Goal: Information Seeking & Learning: Learn about a topic

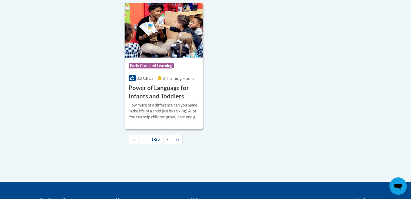
scroll to position [1351, 0]
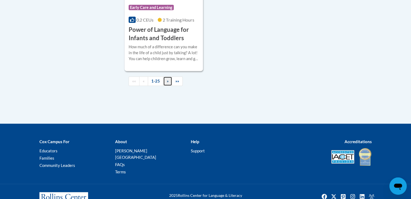
drag, startPoint x: 167, startPoint y: 92, endPoint x: 174, endPoint y: 90, distance: 6.8
click at [167, 83] on span "»" at bounding box center [168, 81] width 2 height 5
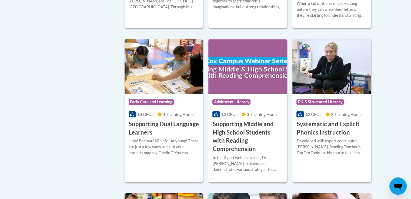
scroll to position [500, 0]
click at [161, 85] on img at bounding box center [164, 66] width 79 height 55
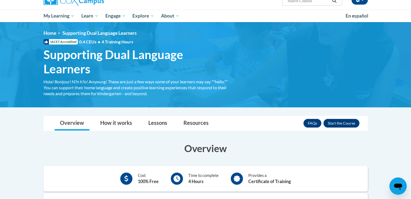
scroll to position [61, 0]
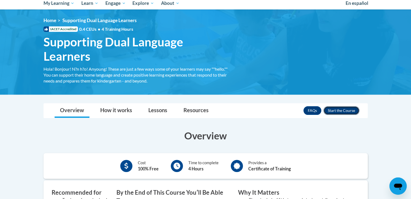
click at [343, 112] on button "Enroll" at bounding box center [341, 110] width 36 height 9
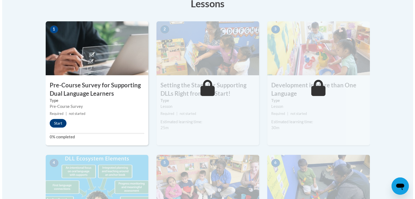
scroll to position [162, 0]
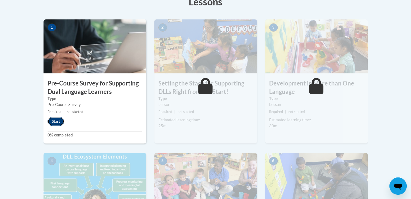
click at [57, 121] on button "Start" at bounding box center [56, 121] width 17 height 9
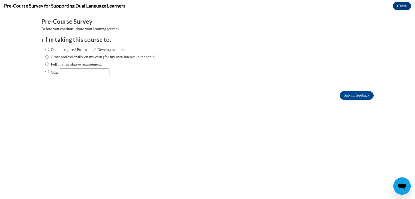
scroll to position [0, 0]
click at [45, 49] on input "Obtain required Professional Development credit." at bounding box center [47, 50] width 4 height 6
radio input "true"
click at [342, 95] on input "Submit feedback" at bounding box center [357, 95] width 34 height 9
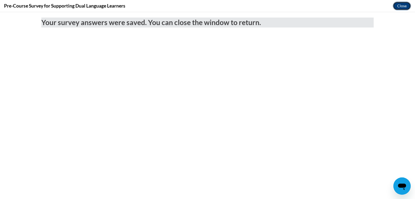
click at [400, 6] on button "Close" at bounding box center [402, 6] width 18 height 9
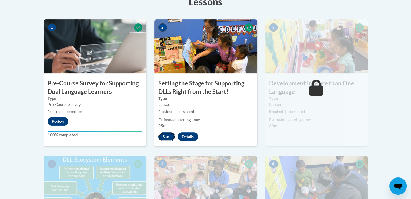
click at [165, 137] on button "Start" at bounding box center [166, 137] width 17 height 9
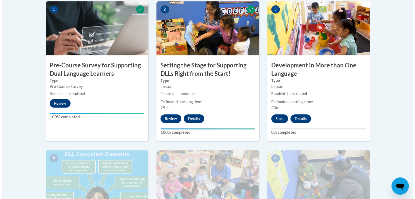
scroll to position [189, 0]
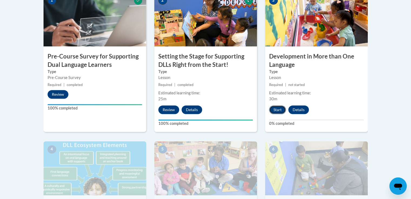
click at [273, 110] on button "Start" at bounding box center [277, 110] width 17 height 9
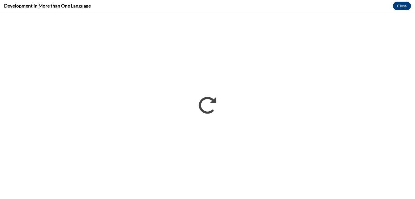
scroll to position [0, 0]
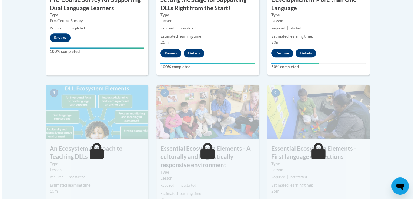
scroll to position [243, 0]
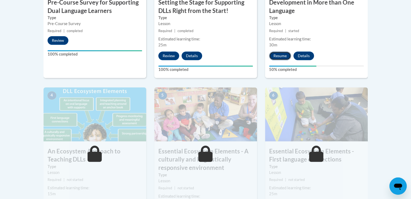
click at [281, 56] on button "Resume" at bounding box center [280, 56] width 22 height 9
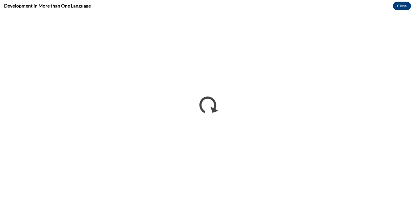
scroll to position [0, 0]
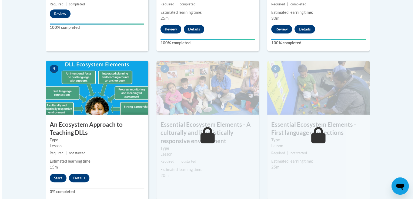
scroll to position [270, 0]
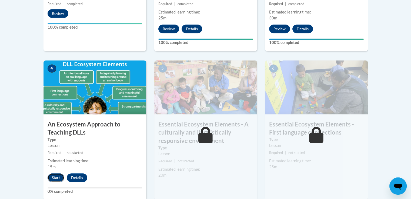
click at [59, 179] on button "Start" at bounding box center [56, 178] width 17 height 9
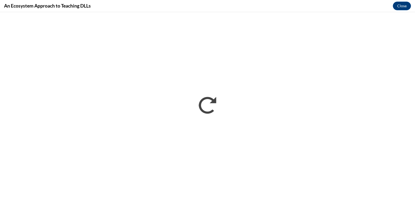
scroll to position [0, 0]
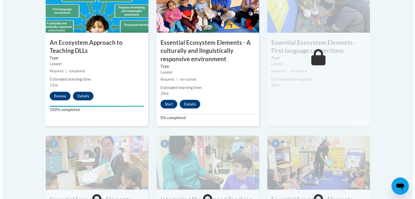
scroll to position [378, 0]
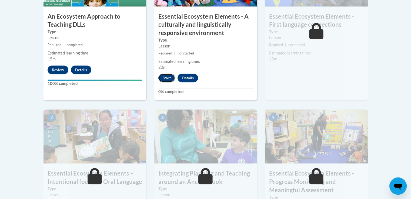
click at [166, 78] on button "Start" at bounding box center [166, 78] width 17 height 9
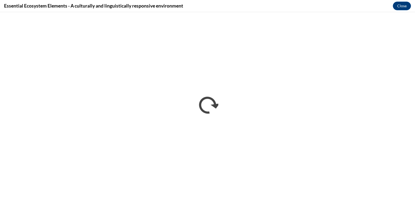
scroll to position [0, 0]
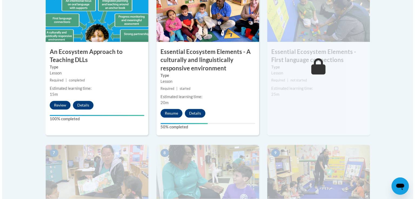
scroll to position [343, 0]
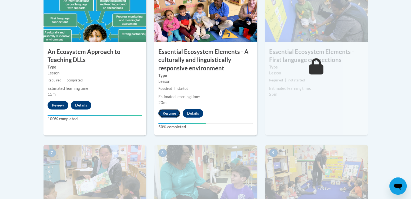
click at [169, 113] on button "Resume" at bounding box center [169, 113] width 22 height 9
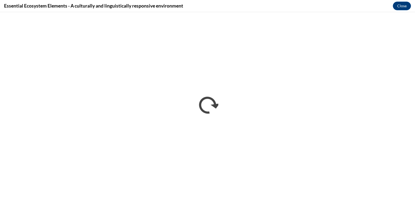
scroll to position [0, 0]
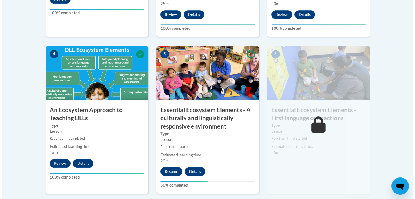
scroll to position [351, 0]
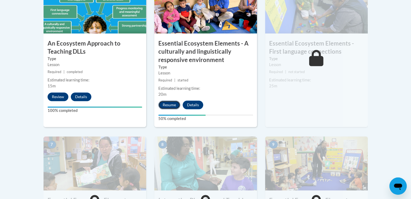
click at [168, 104] on button "Resume" at bounding box center [169, 105] width 22 height 9
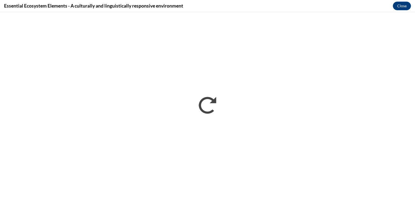
scroll to position [0, 0]
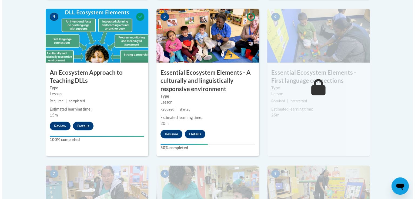
scroll to position [324, 0]
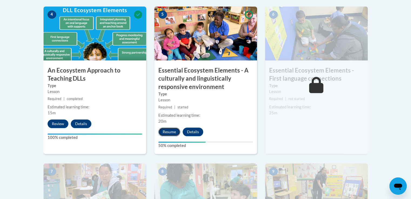
click at [165, 133] on button "Resume" at bounding box center [169, 132] width 22 height 9
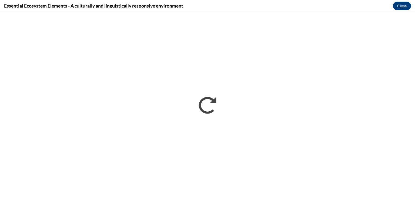
scroll to position [0, 0]
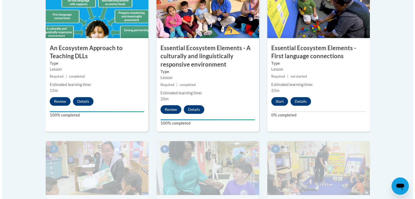
scroll to position [405, 0]
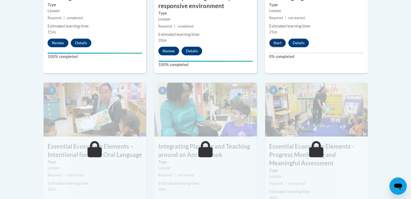
click at [274, 42] on button "Start" at bounding box center [277, 43] width 17 height 9
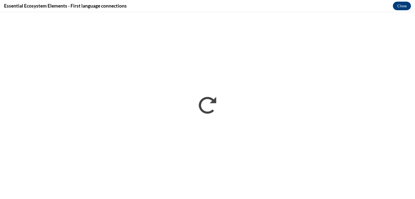
scroll to position [0, 0]
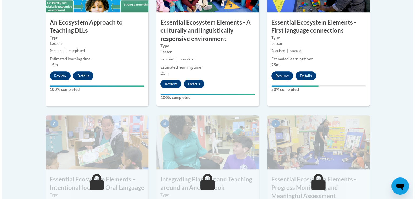
scroll to position [370, 0]
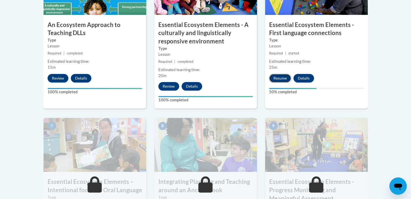
click at [278, 78] on button "Resume" at bounding box center [280, 78] width 22 height 9
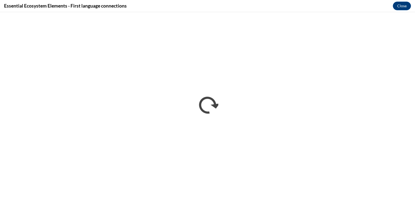
scroll to position [0, 0]
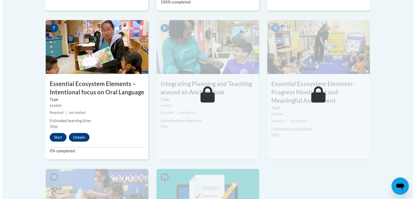
scroll to position [513, 0]
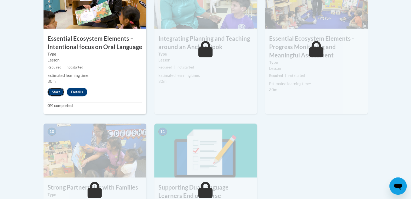
click at [58, 93] on button "Start" at bounding box center [56, 92] width 17 height 9
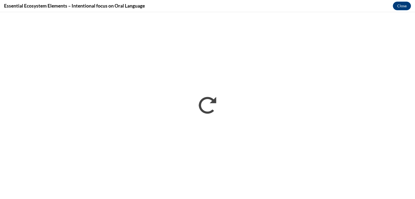
scroll to position [0, 0]
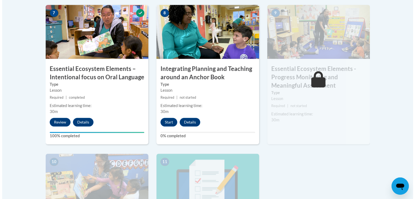
scroll to position [513, 0]
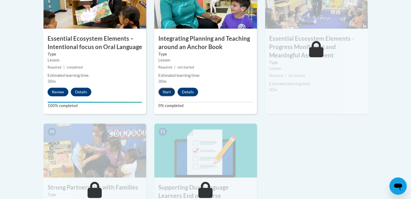
click at [164, 91] on button "Start" at bounding box center [166, 92] width 17 height 9
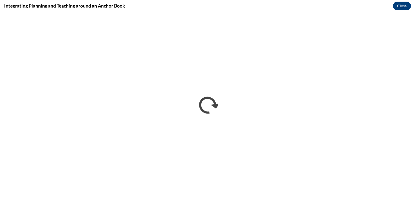
scroll to position [0, 0]
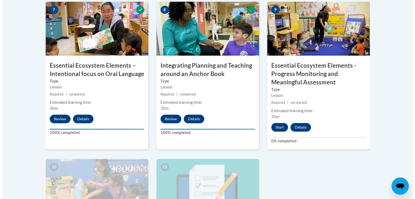
scroll to position [540, 0]
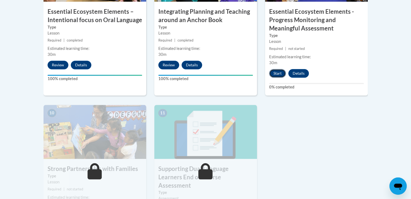
click at [280, 74] on button "Start" at bounding box center [277, 73] width 17 height 9
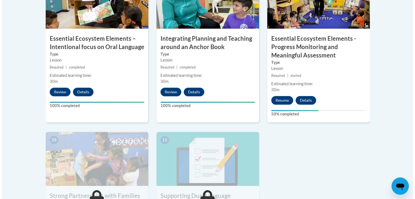
scroll to position [540, 0]
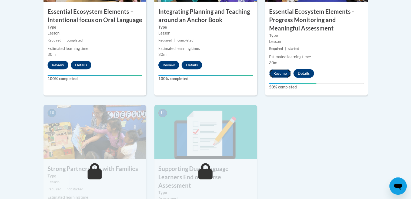
click at [279, 72] on button "Resume" at bounding box center [280, 73] width 22 height 9
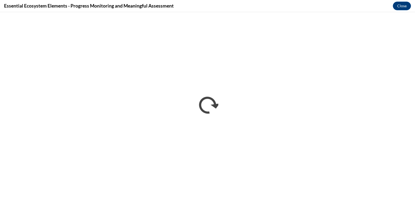
scroll to position [0, 0]
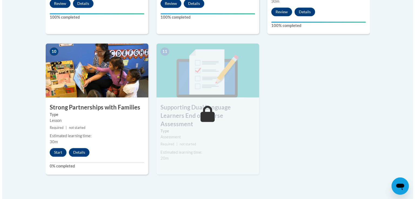
scroll to position [594, 0]
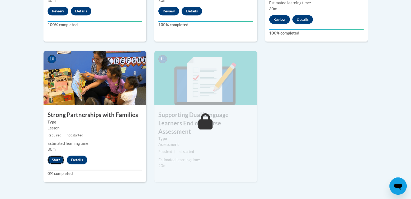
click at [52, 161] on button "Start" at bounding box center [56, 160] width 17 height 9
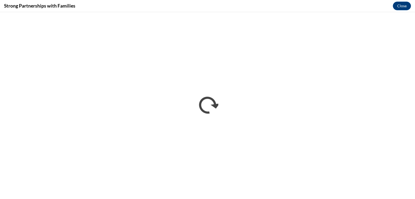
scroll to position [0, 0]
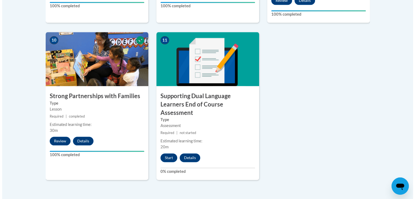
scroll to position [621, 0]
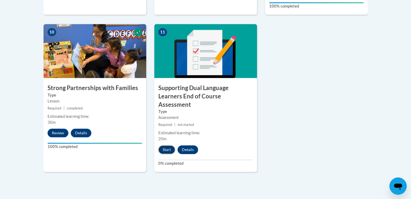
click at [166, 146] on button "Start" at bounding box center [166, 150] width 17 height 9
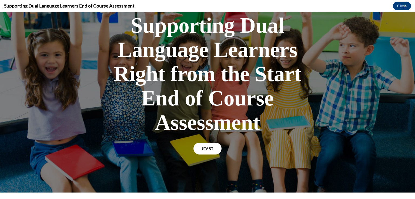
scroll to position [81, 0]
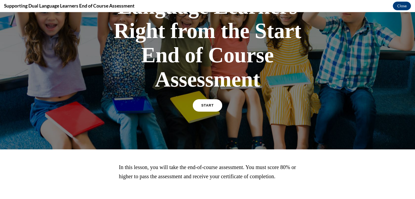
click at [203, 105] on span "START" at bounding box center [207, 106] width 12 height 4
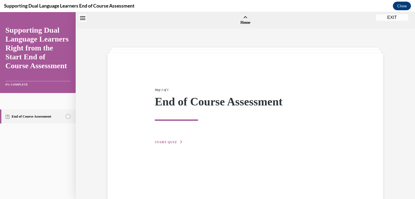
scroll to position [17, 0]
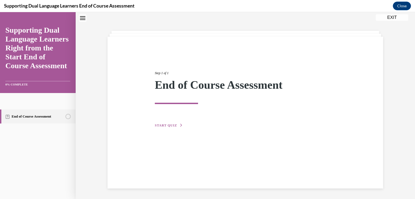
click at [165, 124] on span "START QUIZ" at bounding box center [166, 126] width 22 height 4
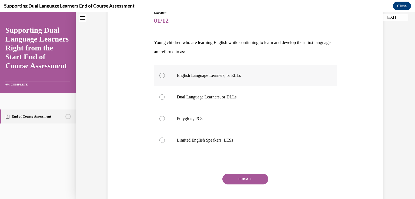
scroll to position [71, 0]
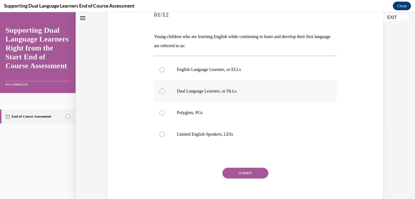
click at [162, 89] on div at bounding box center [161, 91] width 5 height 5
click at [162, 89] on input "Dual Language Learners, or DLLs" at bounding box center [161, 91] width 5 height 5
radio input "true"
click at [246, 171] on button "SUBMIT" at bounding box center [245, 173] width 46 height 11
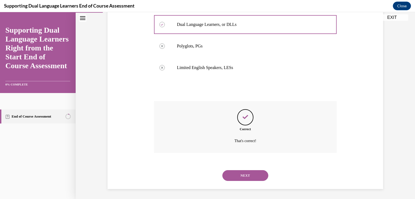
scroll to position [138, 0]
click at [259, 172] on button "NEXT" at bounding box center [245, 175] width 46 height 11
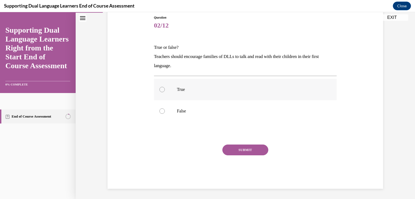
click at [161, 89] on div at bounding box center [161, 89] width 5 height 5
click at [161, 89] on input "True" at bounding box center [161, 89] width 5 height 5
radio input "true"
click at [237, 150] on button "SUBMIT" at bounding box center [245, 150] width 46 height 11
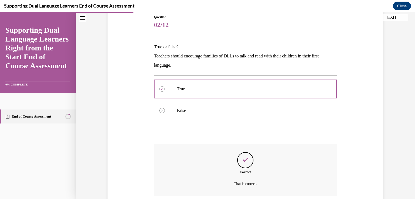
scroll to position [104, 0]
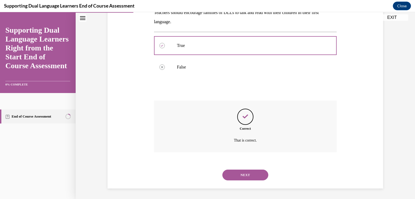
click at [235, 175] on button "NEXT" at bounding box center [245, 175] width 46 height 11
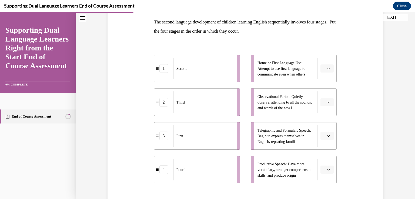
scroll to position [112, 0]
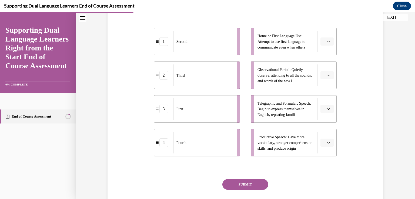
click at [327, 42] on span "button" at bounding box center [329, 42] width 4 height 4
click at [326, 63] on div "1" at bounding box center [325, 64] width 14 height 11
click at [328, 75] on span "button" at bounding box center [329, 75] width 4 height 4
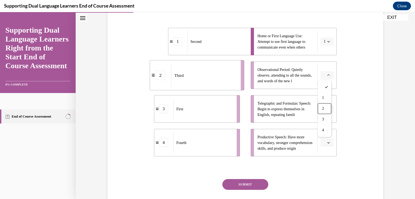
click at [324, 108] on span "2" at bounding box center [323, 109] width 2 height 4
click at [324, 109] on span "Please select an option" at bounding box center [325, 108] width 2 height 5
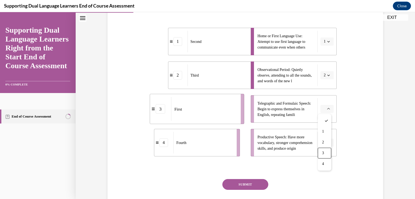
click at [326, 154] on div "3" at bounding box center [325, 153] width 14 height 11
click at [329, 140] on button "button" at bounding box center [326, 143] width 13 height 8
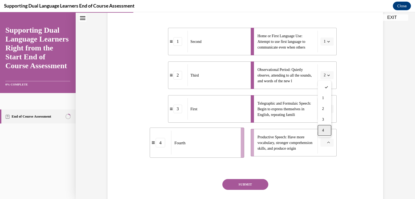
click at [327, 132] on div "4" at bounding box center [325, 130] width 14 height 11
click at [260, 187] on button "SUBMIT" at bounding box center [245, 184] width 46 height 11
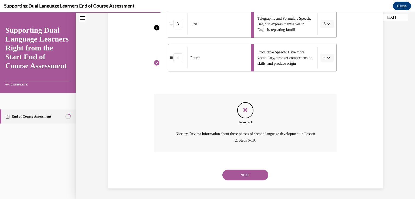
scroll to position [198, 0]
click at [230, 177] on button "NEXT" at bounding box center [245, 175] width 46 height 11
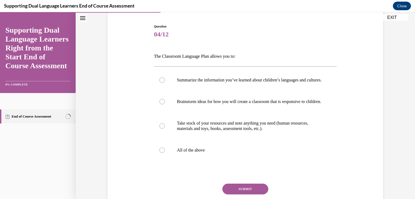
scroll to position [54, 0]
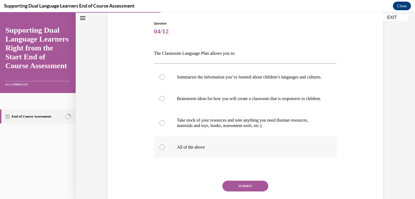
click at [159, 150] on div at bounding box center [161, 147] width 5 height 5
click at [159, 150] on input "All of the above" at bounding box center [161, 147] width 5 height 5
radio input "true"
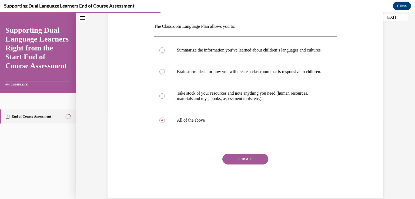
click at [255, 165] on button "SUBMIT" at bounding box center [245, 159] width 46 height 11
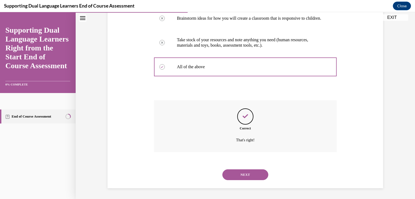
scroll to position [145, 0]
click at [258, 172] on button "NEXT" at bounding box center [245, 175] width 46 height 11
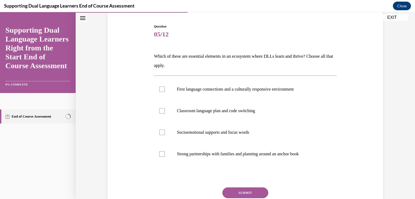
scroll to position [54, 0]
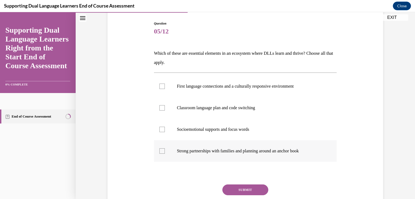
click at [157, 153] on label "Strong partnerships with families and planning around an anchor book" at bounding box center [245, 151] width 183 height 22
click at [159, 153] on input "Strong partnerships with families and planning around an anchor book" at bounding box center [161, 151] width 5 height 5
drag, startPoint x: 159, startPoint y: 138, endPoint x: 169, endPoint y: 195, distance: 57.4
click at [163, 154] on label "Strong partnerships with families and planning around an anchor book" at bounding box center [245, 151] width 183 height 22
click at [163, 154] on input "Strong partnerships with families and planning around an anchor book" at bounding box center [161, 151] width 5 height 5
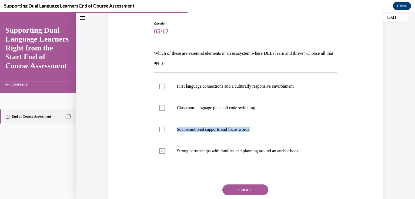
checkbox input "false"
click at [162, 130] on div at bounding box center [161, 129] width 5 height 5
click at [162, 130] on input "Socioemotional supports and focus words" at bounding box center [161, 129] width 5 height 5
checkbox input "true"
click at [159, 108] on div at bounding box center [161, 107] width 5 height 5
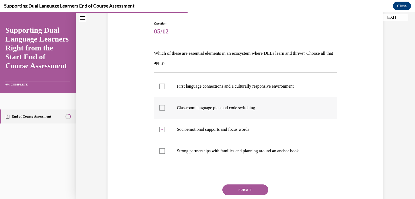
click at [159, 108] on input "Classroom language plan and code switching" at bounding box center [161, 107] width 5 height 5
checkbox input "true"
click at [161, 87] on div at bounding box center [161, 86] width 5 height 5
click at [161, 87] on input "First language connections and a culturally responsive environment" at bounding box center [161, 86] width 5 height 5
checkbox input "true"
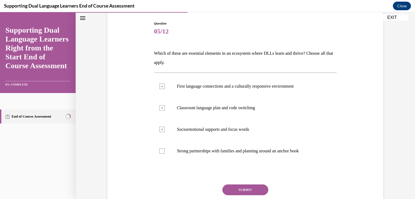
click at [228, 188] on button "SUBMIT" at bounding box center [245, 190] width 46 height 11
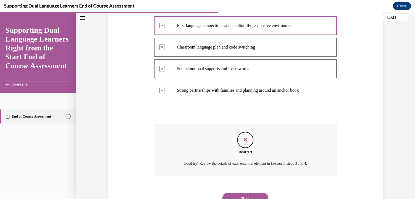
scroll to position [138, 0]
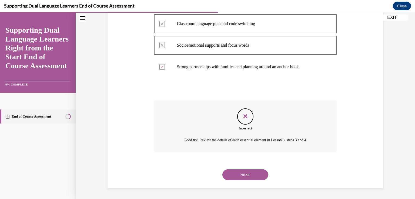
click at [242, 174] on button "NEXT" at bounding box center [245, 175] width 46 height 11
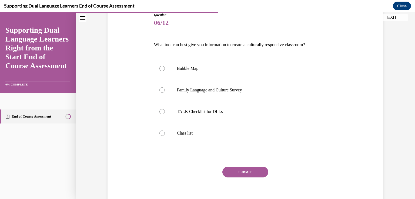
scroll to position [54, 0]
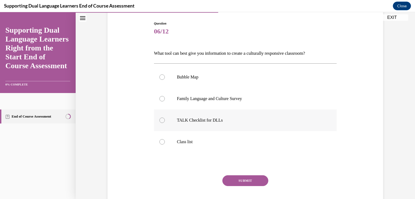
click at [162, 121] on div at bounding box center [161, 120] width 5 height 5
click at [162, 121] on input "TALK Checklist for DLLs" at bounding box center [161, 120] width 5 height 5
radio input "true"
click at [250, 179] on button "SUBMIT" at bounding box center [245, 181] width 46 height 11
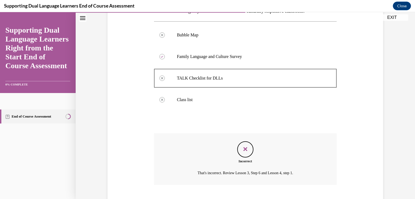
scroll to position [129, 0]
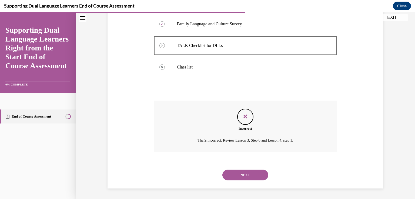
click at [260, 173] on button "NEXT" at bounding box center [245, 175] width 46 height 11
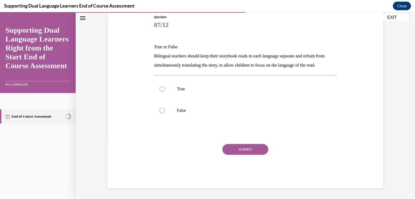
scroll to position [60, 0]
click at [160, 114] on div at bounding box center [161, 111] width 5 height 5
click at [160, 114] on input "False" at bounding box center [161, 111] width 5 height 5
radio input "true"
click at [258, 156] on button "SUBMIT" at bounding box center [245, 150] width 46 height 11
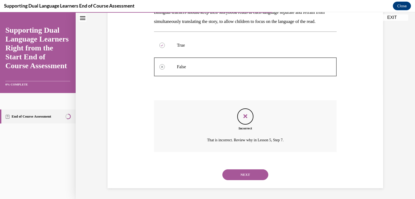
scroll to position [113, 0]
click at [254, 175] on button "NEXT" at bounding box center [245, 175] width 46 height 11
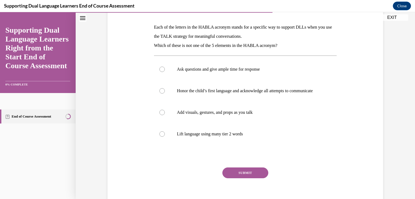
scroll to position [81, 0]
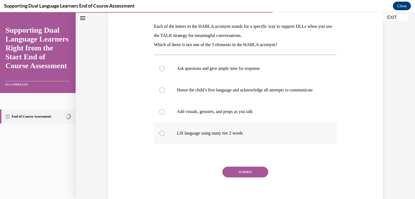
click at [159, 136] on div at bounding box center [161, 133] width 5 height 5
click at [159, 136] on input "Lift language using many tier 2 words" at bounding box center [161, 133] width 5 height 5
radio input "true"
click at [244, 175] on button "SUBMIT" at bounding box center [245, 172] width 46 height 11
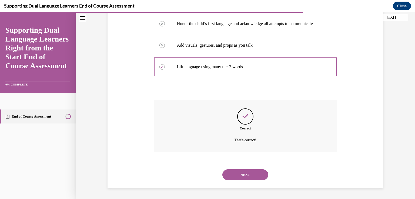
scroll to position [153, 0]
click at [251, 177] on button "NEXT" at bounding box center [245, 175] width 46 height 11
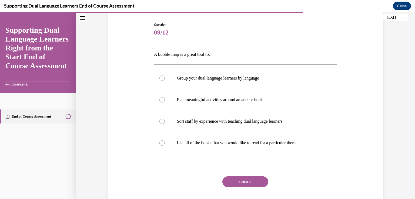
scroll to position [54, 0]
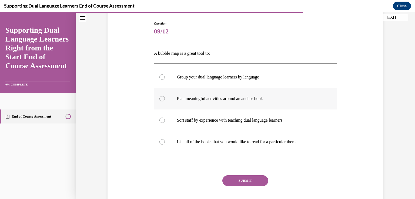
click at [159, 98] on div at bounding box center [161, 98] width 5 height 5
click at [159, 98] on input "Plan meaningful activities around an anchor book" at bounding box center [161, 98] width 5 height 5
radio input "true"
click at [253, 184] on button "SUBMIT" at bounding box center [245, 181] width 46 height 11
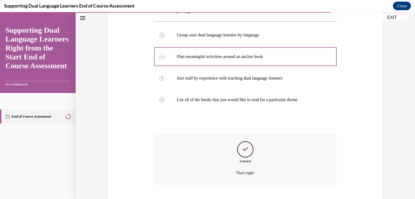
scroll to position [129, 0]
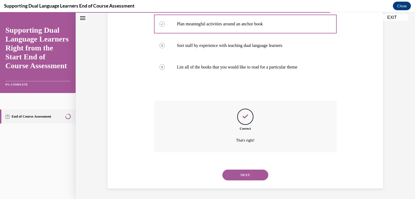
click at [252, 176] on button "NEXT" at bounding box center [245, 175] width 46 height 11
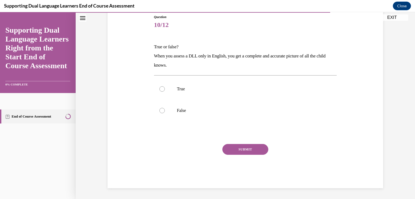
scroll to position [60, 0]
click at [159, 111] on div at bounding box center [161, 111] width 5 height 5
click at [159, 111] on input "False" at bounding box center [161, 111] width 5 height 5
radio input "true"
click at [247, 152] on button "SUBMIT" at bounding box center [245, 150] width 46 height 11
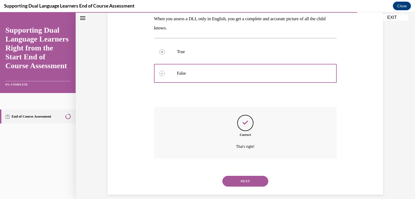
scroll to position [104, 0]
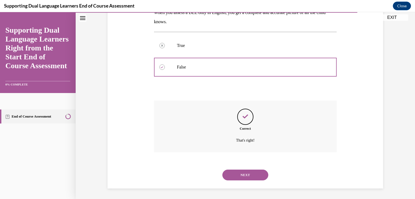
click at [245, 178] on button "NEXT" at bounding box center [245, 175] width 46 height 11
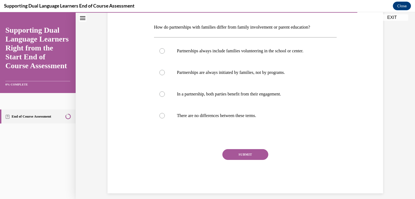
scroll to position [81, 0]
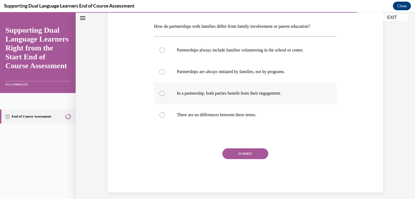
click at [159, 92] on div at bounding box center [161, 93] width 5 height 5
click at [159, 92] on input "In a partnership, both parties benefit from their engagement." at bounding box center [161, 93] width 5 height 5
radio input "true"
click at [251, 150] on button "SUBMIT" at bounding box center [245, 154] width 46 height 11
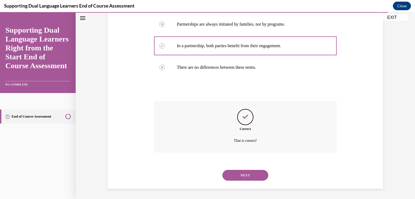
scroll to position [129, 0]
click at [255, 171] on button "NEXT" at bounding box center [245, 175] width 46 height 11
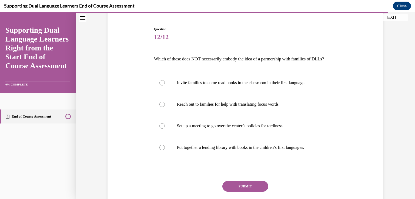
scroll to position [54, 0]
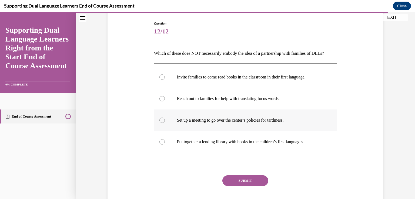
click at [159, 123] on div at bounding box center [161, 120] width 5 height 5
click at [159, 123] on input "Set up a meeting to go over the center’s policies for tardiness." at bounding box center [161, 120] width 5 height 5
radio input "true"
click at [240, 186] on button "SUBMIT" at bounding box center [245, 181] width 46 height 11
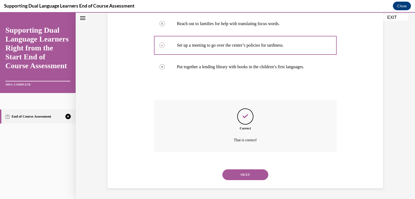
scroll to position [138, 0]
click at [251, 173] on button "NEXT" at bounding box center [245, 175] width 46 height 11
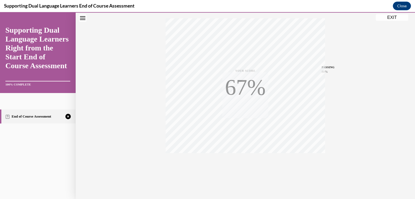
scroll to position [90, 0]
click at [243, 168] on icon "button" at bounding box center [245, 166] width 19 height 6
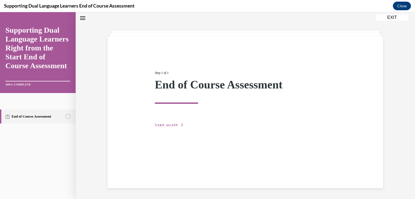
click at [161, 126] on span "TAKE AGAIN" at bounding box center [166, 125] width 23 height 4
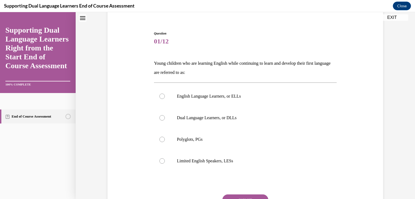
scroll to position [71, 0]
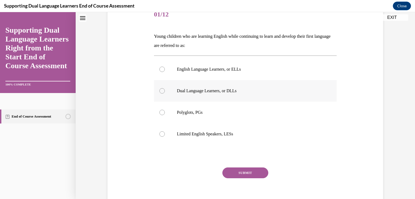
click at [159, 91] on div at bounding box center [161, 90] width 5 height 5
click at [159, 91] on input "Dual Language Learners, or DLLs" at bounding box center [161, 90] width 5 height 5
radio input "true"
click at [253, 173] on button "SUBMIT" at bounding box center [245, 173] width 46 height 11
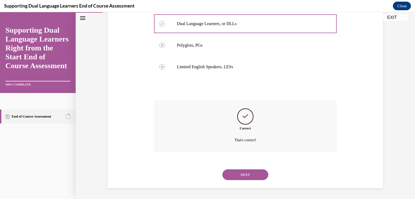
click at [246, 175] on button "NEXT" at bounding box center [245, 175] width 46 height 11
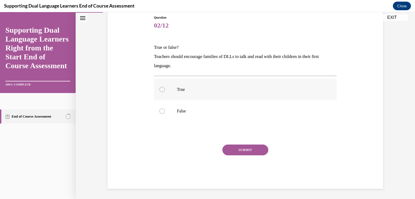
click at [161, 91] on div at bounding box center [161, 89] width 5 height 5
click at [161, 91] on input "True" at bounding box center [161, 89] width 5 height 5
radio input "true"
click at [250, 147] on button "SUBMIT" at bounding box center [245, 150] width 46 height 11
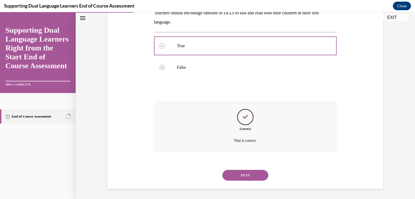
scroll to position [104, 0]
click at [253, 172] on button "NEXT" at bounding box center [245, 175] width 46 height 11
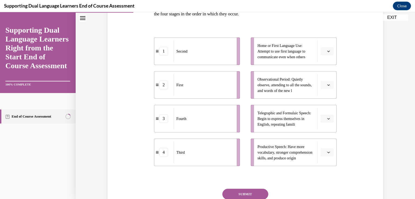
scroll to position [103, 0]
click at [324, 51] on span "Please select an option" at bounding box center [325, 50] width 2 height 5
click at [329, 85] on div "2" at bounding box center [325, 84] width 14 height 11
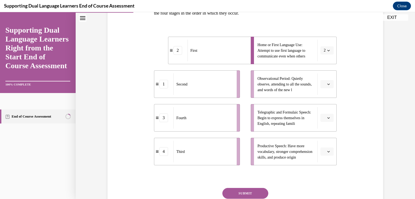
click at [327, 84] on icon "button" at bounding box center [328, 84] width 3 height 3
click at [329, 132] on div "3" at bounding box center [325, 128] width 14 height 11
click at [327, 118] on icon "button" at bounding box center [328, 118] width 3 height 3
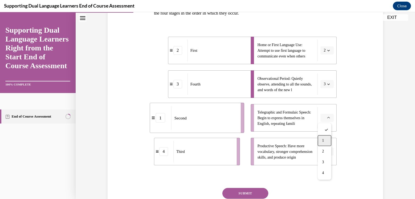
click at [327, 141] on div "1" at bounding box center [325, 140] width 14 height 11
click at [324, 149] on button "button" at bounding box center [326, 152] width 13 height 8
click at [323, 141] on span "4" at bounding box center [323, 139] width 2 height 4
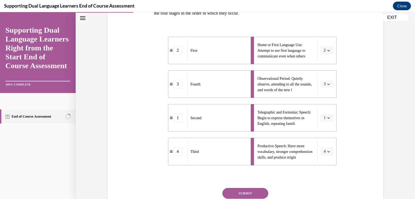
click at [242, 192] on button "SUBMIT" at bounding box center [245, 193] width 46 height 11
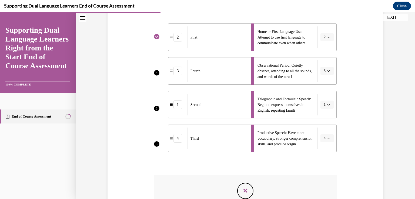
scroll to position [198, 0]
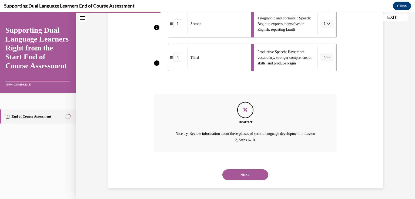
click at [254, 177] on button "NEXT" at bounding box center [245, 175] width 46 height 11
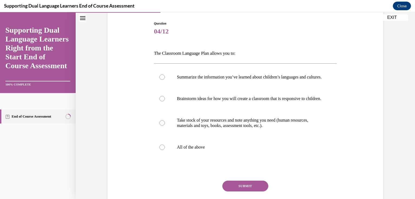
scroll to position [81, 0]
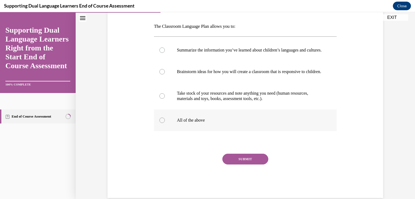
click at [162, 129] on label "All of the above" at bounding box center [245, 121] width 183 height 22
click at [162, 123] on input "All of the above" at bounding box center [161, 120] width 5 height 5
radio input "true"
click at [243, 165] on button "SUBMIT" at bounding box center [245, 159] width 46 height 11
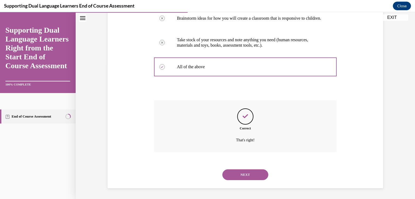
scroll to position [145, 0]
click at [254, 177] on button "NEXT" at bounding box center [245, 175] width 46 height 11
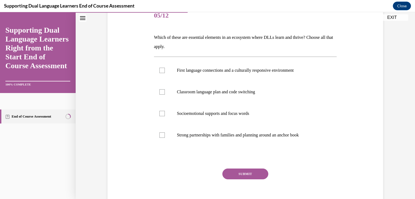
scroll to position [81, 0]
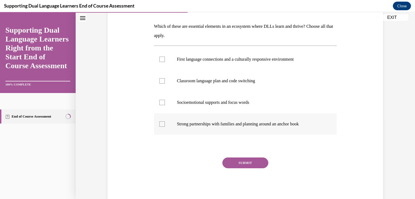
click at [162, 126] on div at bounding box center [161, 124] width 5 height 5
click at [162, 126] on input "Strong partnerships with families and planning around an anchor book" at bounding box center [161, 124] width 5 height 5
checkbox input "true"
click at [161, 60] on div at bounding box center [161, 59] width 5 height 5
click at [161, 60] on input "First language connections and a culturally responsive environment" at bounding box center [161, 59] width 5 height 5
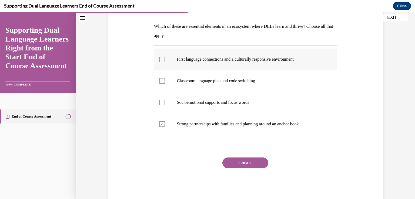
checkbox input "true"
click at [233, 164] on button "SUBMIT" at bounding box center [245, 163] width 46 height 11
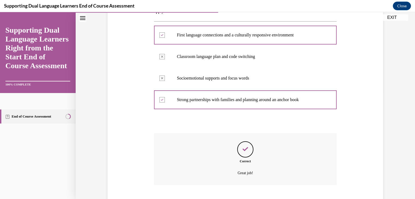
scroll to position [138, 0]
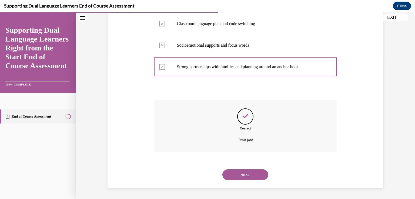
click at [234, 174] on button "NEXT" at bounding box center [245, 175] width 46 height 11
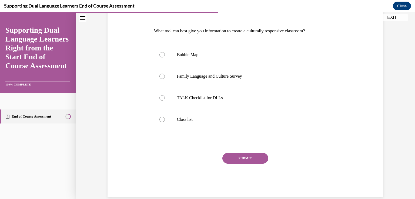
scroll to position [85, 0]
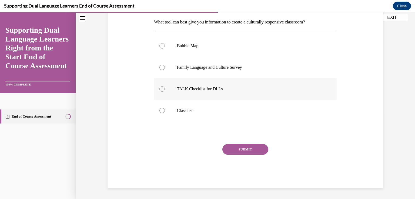
click at [159, 90] on div at bounding box center [161, 88] width 5 height 5
click at [159, 90] on input "TALK Checklist for DLLs" at bounding box center [161, 88] width 5 height 5
radio input "true"
click at [246, 150] on button "SUBMIT" at bounding box center [245, 149] width 46 height 11
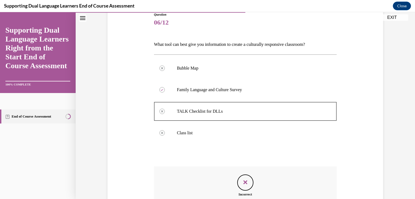
scroll to position [48, 0]
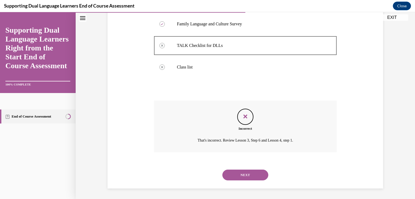
click at [243, 172] on button "NEXT" at bounding box center [245, 175] width 46 height 11
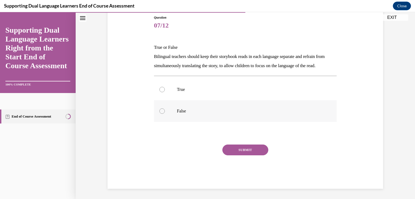
click at [160, 114] on div at bounding box center [161, 111] width 5 height 5
click at [160, 114] on input "False" at bounding box center [161, 111] width 5 height 5
radio input "true"
click at [246, 156] on button "SUBMIT" at bounding box center [245, 150] width 46 height 11
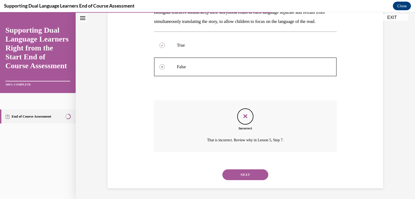
scroll to position [113, 0]
click at [259, 172] on button "NEXT" at bounding box center [245, 175] width 46 height 11
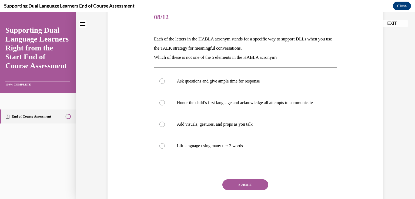
scroll to position [81, 0]
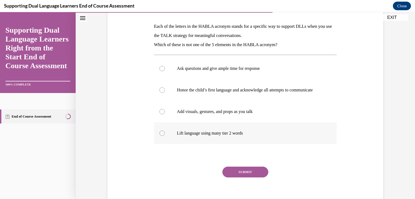
click at [159, 136] on div at bounding box center [161, 133] width 5 height 5
click at [159, 136] on input "Lift language using many tier 2 words" at bounding box center [161, 133] width 5 height 5
radio input "true"
click at [236, 178] on button "SUBMIT" at bounding box center [245, 172] width 46 height 11
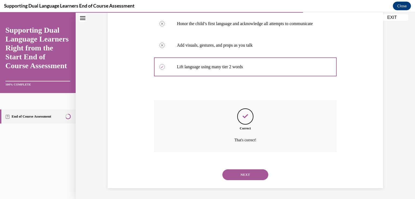
scroll to position [153, 0]
click at [260, 173] on button "NEXT" at bounding box center [245, 175] width 46 height 11
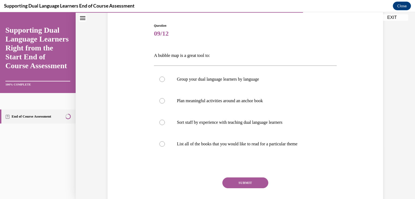
scroll to position [54, 0]
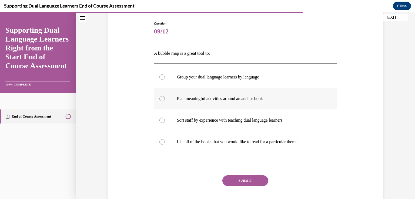
click at [159, 98] on div at bounding box center [161, 98] width 5 height 5
click at [159, 98] on input "Plan meaningful activities around an anchor book" at bounding box center [161, 98] width 5 height 5
radio input "true"
click at [249, 176] on button "SUBMIT" at bounding box center [245, 181] width 46 height 11
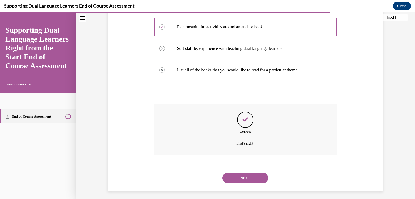
scroll to position [129, 0]
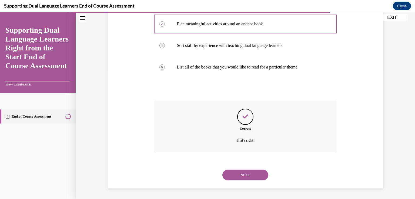
click at [245, 179] on button "NEXT" at bounding box center [245, 175] width 46 height 11
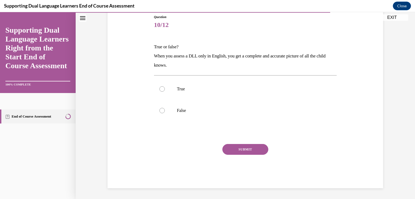
scroll to position [60, 0]
click at [160, 110] on div at bounding box center [161, 111] width 5 height 5
click at [160, 110] on input "False" at bounding box center [161, 111] width 5 height 5
radio input "true"
click at [235, 148] on button "SUBMIT" at bounding box center [245, 150] width 46 height 11
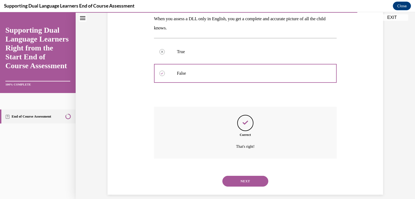
scroll to position [104, 0]
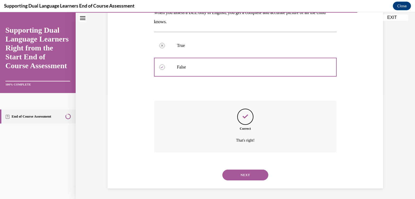
click at [256, 175] on button "NEXT" at bounding box center [245, 175] width 46 height 11
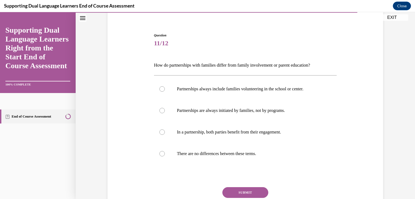
scroll to position [54, 0]
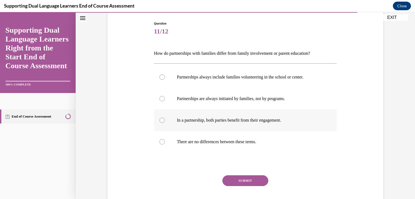
click at [162, 121] on div at bounding box center [161, 120] width 5 height 5
click at [162, 121] on input "In a partnership, both parties benefit from their engagement." at bounding box center [161, 120] width 5 height 5
radio input "true"
click at [256, 179] on button "SUBMIT" at bounding box center [245, 181] width 46 height 11
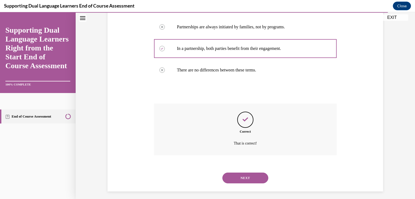
scroll to position [129, 0]
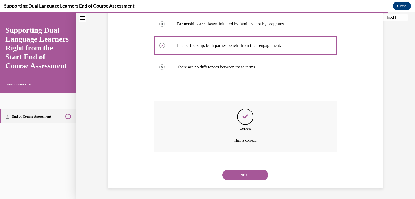
click at [246, 176] on button "NEXT" at bounding box center [245, 175] width 46 height 11
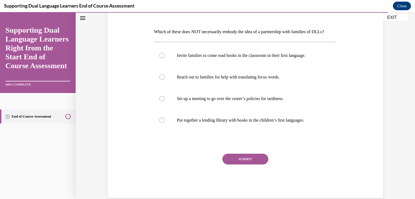
scroll to position [68, 0]
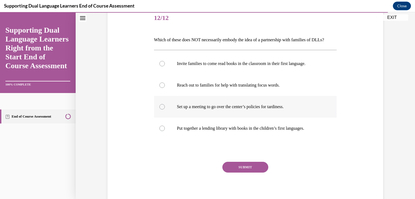
click at [160, 110] on div at bounding box center [161, 106] width 5 height 5
click at [160, 110] on input "Set up a meeting to go over the center’s policies for tardiness." at bounding box center [161, 106] width 5 height 5
radio input "true"
click at [223, 173] on button "SUBMIT" at bounding box center [245, 167] width 46 height 11
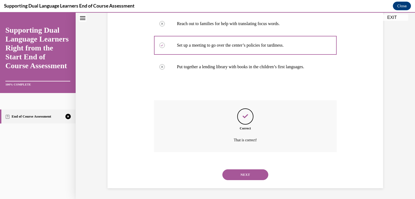
scroll to position [138, 0]
click at [262, 173] on button "NEXT" at bounding box center [245, 175] width 46 height 11
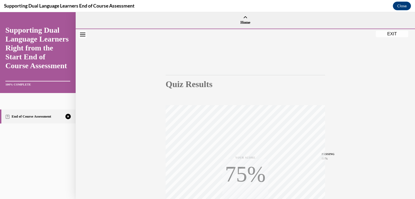
scroll to position [90, 0]
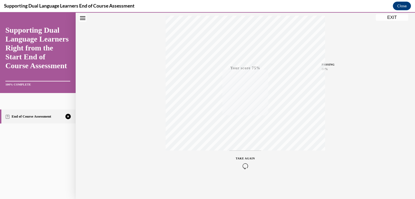
click at [240, 165] on icon "button" at bounding box center [245, 166] width 19 height 6
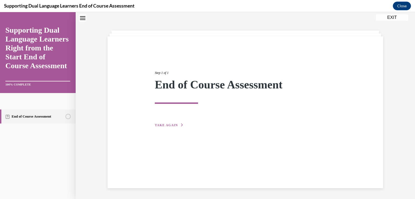
scroll to position [17, 0]
click at [162, 125] on span "TAKE AGAIN" at bounding box center [166, 125] width 23 height 4
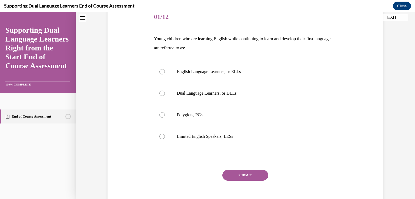
scroll to position [71, 0]
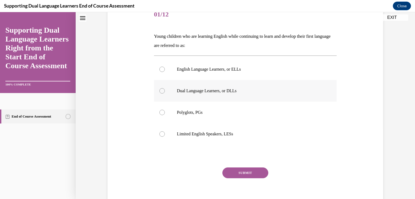
click at [157, 92] on label "Dual Language Learners, or DLLs" at bounding box center [245, 91] width 183 height 22
click at [159, 92] on input "Dual Language Learners, or DLLs" at bounding box center [161, 90] width 5 height 5
radio input "true"
click at [249, 173] on button "SUBMIT" at bounding box center [245, 173] width 46 height 11
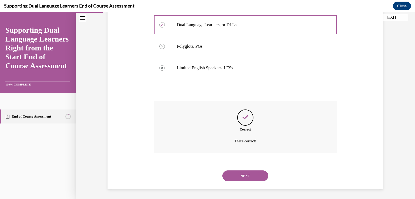
scroll to position [138, 0]
click at [246, 173] on button "NEXT" at bounding box center [245, 175] width 46 height 11
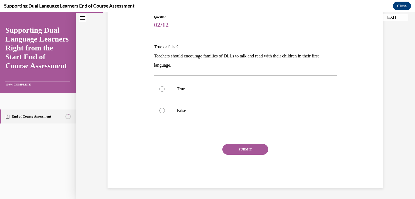
scroll to position [60, 0]
click at [161, 90] on div at bounding box center [161, 89] width 5 height 5
click at [161, 90] on input "True" at bounding box center [161, 89] width 5 height 5
radio input "true"
click at [260, 152] on button "SUBMIT" at bounding box center [245, 150] width 46 height 11
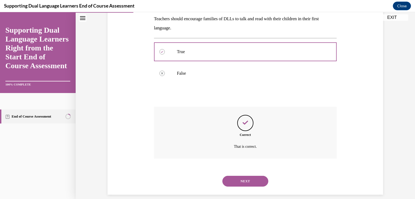
scroll to position [104, 0]
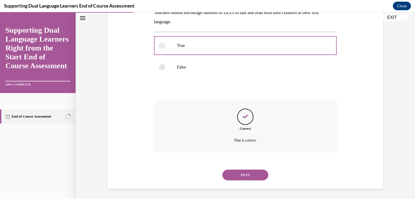
click at [251, 176] on button "NEXT" at bounding box center [245, 175] width 46 height 11
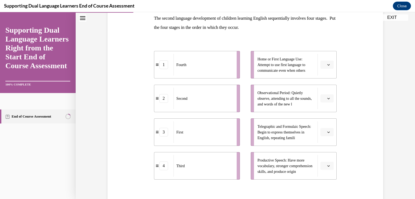
scroll to position [90, 0]
click at [327, 65] on icon "button" at bounding box center [328, 64] width 3 height 3
click at [323, 99] on span "2" at bounding box center [323, 97] width 2 height 4
click at [328, 99] on icon "button" at bounding box center [328, 97] width 3 height 3
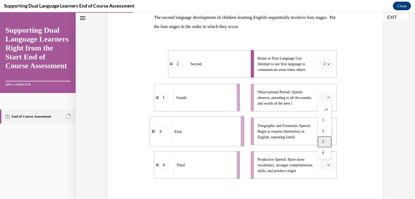
click at [326, 140] on div "3" at bounding box center [325, 142] width 14 height 11
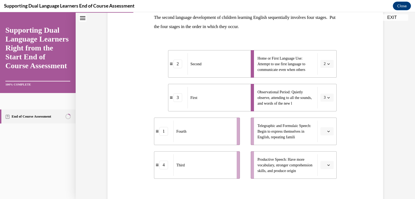
click at [327, 131] on icon "button" at bounding box center [328, 131] width 2 height 1
click at [325, 153] on div "1" at bounding box center [325, 154] width 14 height 11
click at [327, 166] on icon "button" at bounding box center [328, 165] width 3 height 3
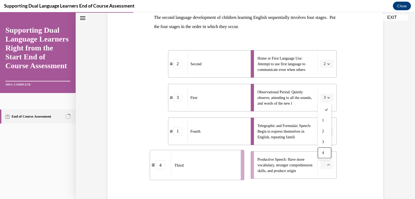
click at [325, 155] on div "4" at bounding box center [325, 153] width 14 height 11
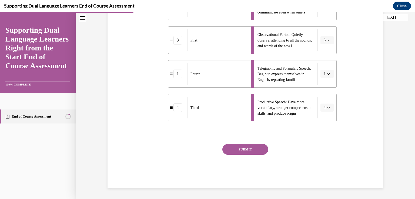
click at [239, 149] on button "SUBMIT" at bounding box center [245, 149] width 46 height 11
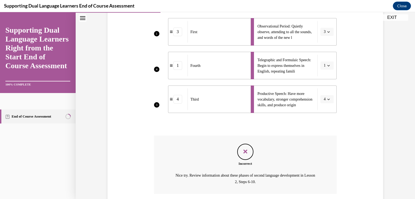
scroll to position [198, 0]
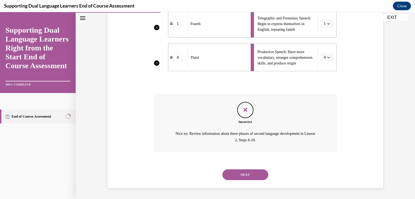
click at [248, 175] on button "NEXT" at bounding box center [245, 175] width 46 height 11
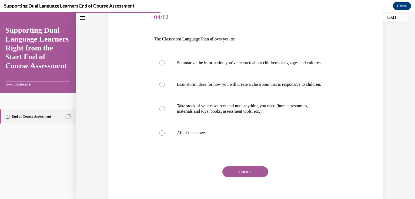
scroll to position [81, 0]
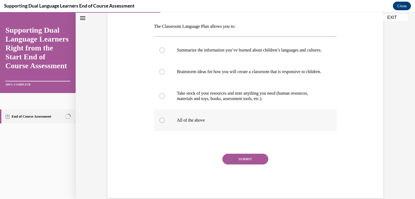
click at [161, 123] on div at bounding box center [161, 120] width 5 height 5
click at [161, 123] on input "All of the above" at bounding box center [161, 120] width 5 height 5
radio input "true"
click at [239, 165] on button "SUBMIT" at bounding box center [245, 159] width 46 height 11
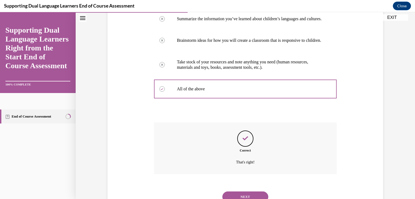
scroll to position [145, 0]
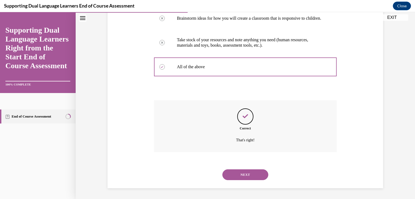
click at [243, 174] on button "NEXT" at bounding box center [245, 175] width 46 height 11
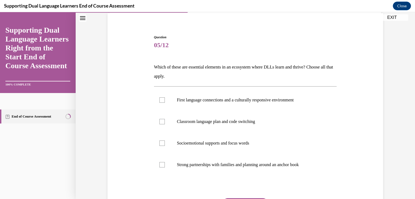
scroll to position [54, 0]
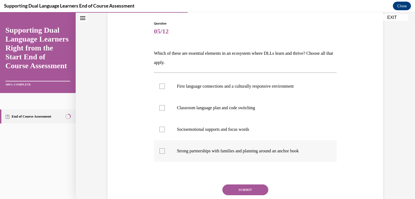
click at [160, 151] on div at bounding box center [161, 151] width 5 height 5
click at [160, 151] on input "Strong partnerships with families and planning around an anchor book" at bounding box center [161, 151] width 5 height 5
checkbox input "true"
click at [159, 129] on div at bounding box center [161, 129] width 5 height 5
click at [159, 129] on input "Socioemotional supports and focus words" at bounding box center [161, 129] width 5 height 5
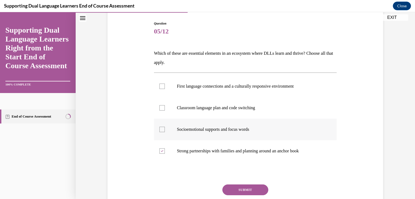
checkbox input "true"
click at [159, 86] on div at bounding box center [161, 86] width 5 height 5
click at [159, 86] on input "First language connections and a culturally responsive environment" at bounding box center [161, 86] width 5 height 5
checkbox input "true"
click at [161, 127] on div at bounding box center [161, 129] width 5 height 5
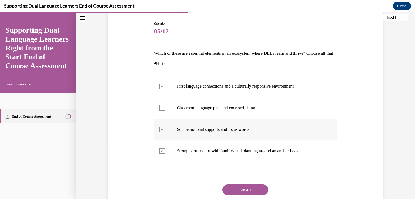
click at [161, 127] on input "Socioemotional supports and focus words" at bounding box center [161, 129] width 5 height 5
checkbox input "false"
click at [233, 192] on button "SUBMIT" at bounding box center [245, 190] width 46 height 11
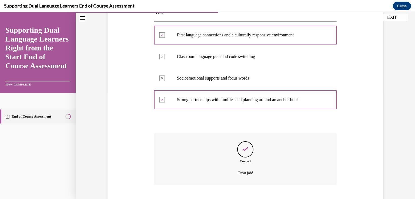
scroll to position [138, 0]
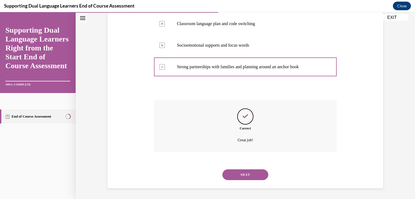
click at [250, 176] on button "NEXT" at bounding box center [245, 175] width 46 height 11
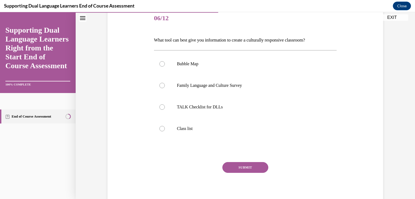
scroll to position [85, 0]
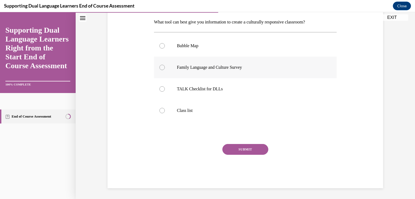
click at [159, 69] on div at bounding box center [161, 67] width 5 height 5
click at [159, 69] on input "Family Language and Culture Survey" at bounding box center [161, 67] width 5 height 5
radio input "true"
click at [234, 148] on button "SUBMIT" at bounding box center [245, 149] width 46 height 11
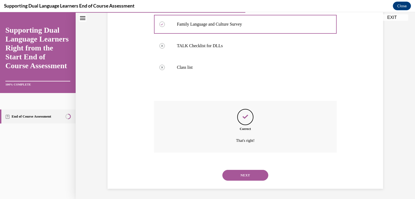
scroll to position [129, 0]
click at [253, 174] on button "NEXT" at bounding box center [245, 175] width 46 height 11
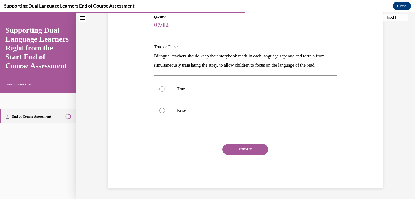
scroll to position [60, 0]
click at [163, 118] on label "False" at bounding box center [245, 111] width 183 height 22
click at [163, 114] on input "False" at bounding box center [161, 111] width 5 height 5
radio input "true"
click at [249, 156] on button "SUBMIT" at bounding box center [245, 150] width 46 height 11
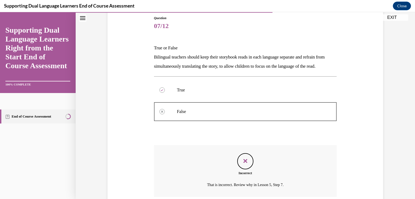
scroll to position [113, 0]
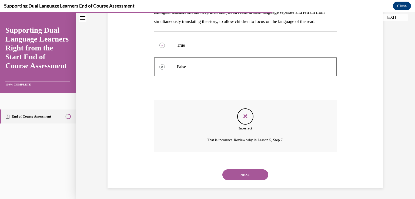
click at [230, 174] on button "NEXT" at bounding box center [245, 175] width 46 height 11
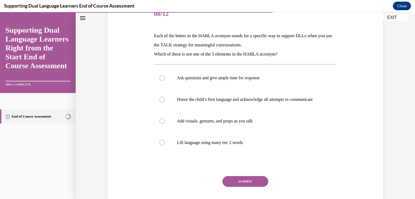
scroll to position [81, 0]
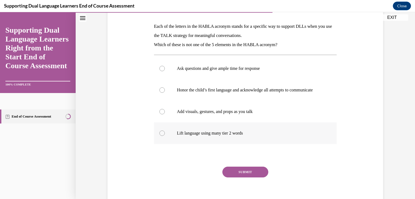
click at [159, 136] on div at bounding box center [161, 133] width 5 height 5
click at [159, 136] on input "Lift language using many tier 2 words" at bounding box center [161, 133] width 5 height 5
radio input "true"
click at [254, 178] on button "SUBMIT" at bounding box center [245, 172] width 46 height 11
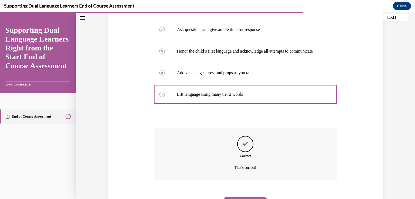
scroll to position [153, 0]
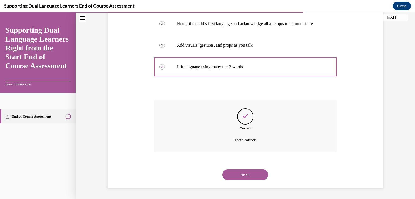
click at [249, 175] on button "NEXT" at bounding box center [245, 175] width 46 height 11
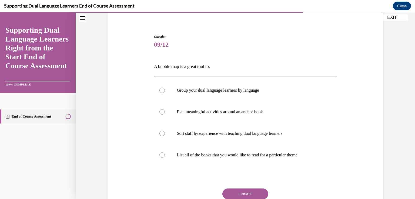
scroll to position [54, 0]
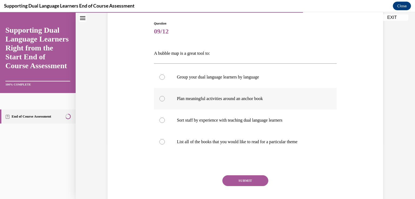
click at [159, 98] on div at bounding box center [161, 98] width 5 height 5
click at [159, 98] on input "Plan meaningful activities around an anchor book" at bounding box center [161, 98] width 5 height 5
radio input "true"
click at [246, 182] on button "SUBMIT" at bounding box center [245, 181] width 46 height 11
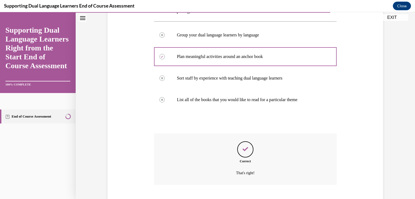
scroll to position [129, 0]
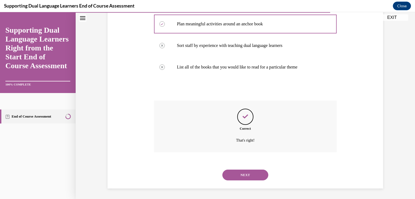
click at [255, 175] on button "NEXT" at bounding box center [245, 175] width 46 height 11
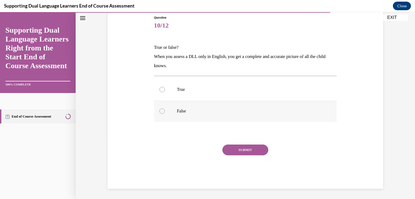
click at [159, 110] on div at bounding box center [161, 111] width 5 height 5
click at [159, 110] on input "False" at bounding box center [161, 111] width 5 height 5
radio input "true"
click at [249, 147] on button "SUBMIT" at bounding box center [245, 150] width 46 height 11
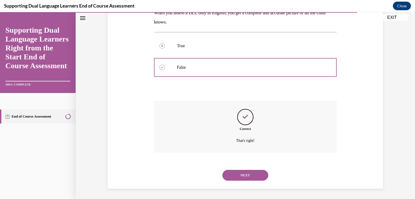
scroll to position [104, 0]
click at [245, 173] on button "NEXT" at bounding box center [245, 175] width 46 height 11
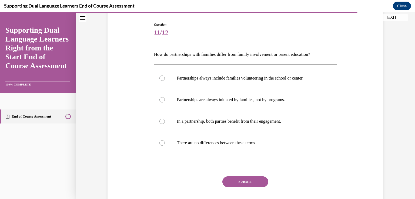
scroll to position [54, 0]
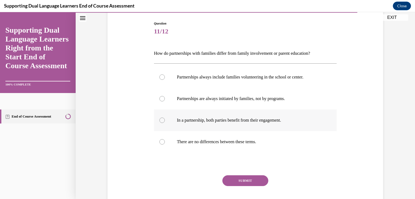
click at [160, 121] on div at bounding box center [161, 120] width 5 height 5
click at [160, 121] on input "In a partnership, both parties benefit from their engagement." at bounding box center [161, 120] width 5 height 5
radio input "true"
click at [249, 181] on button "SUBMIT" at bounding box center [245, 181] width 46 height 11
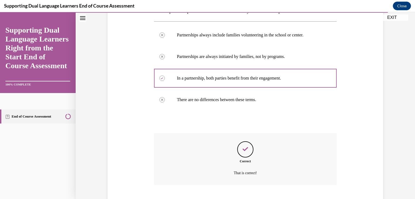
scroll to position [129, 0]
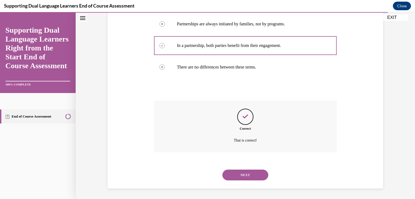
click at [259, 172] on button "NEXT" at bounding box center [245, 175] width 46 height 11
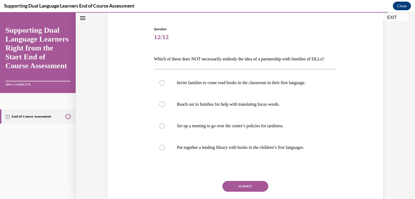
scroll to position [54, 0]
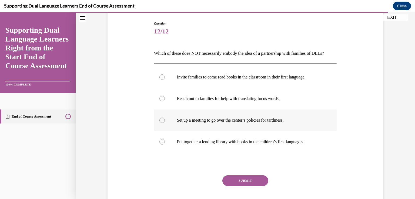
click at [159, 123] on div at bounding box center [161, 120] width 5 height 5
click at [159, 123] on input "Set up a meeting to go over the center’s policies for tardiness." at bounding box center [161, 120] width 5 height 5
radio input "true"
click at [241, 186] on button "SUBMIT" at bounding box center [245, 181] width 46 height 11
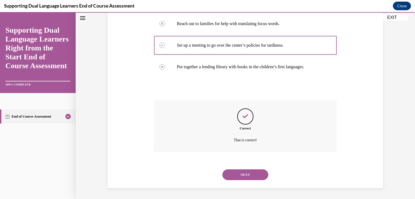
scroll to position [138, 0]
click at [261, 172] on button "NEXT" at bounding box center [245, 175] width 46 height 11
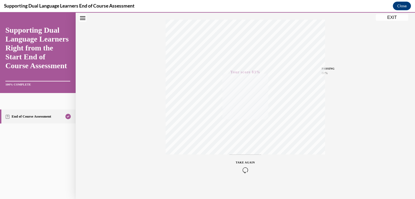
scroll to position [90, 0]
click at [395, 17] on button "EXIT" at bounding box center [392, 17] width 32 height 6
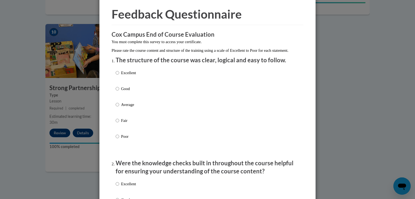
scroll to position [27, 0]
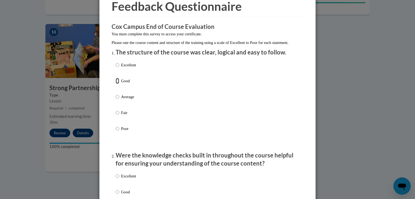
click at [116, 84] on input "Good" at bounding box center [118, 81] width 4 height 6
radio input "true"
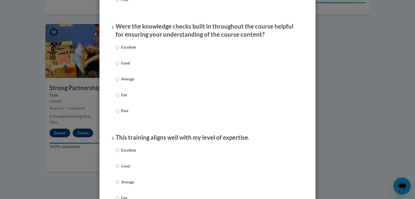
scroll to position [162, 0]
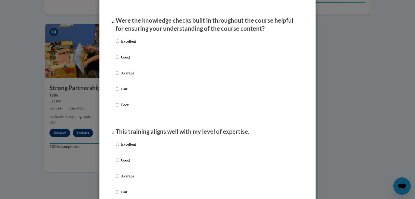
click at [117, 63] on label "Good" at bounding box center [126, 61] width 20 height 15
click at [117, 60] on input "Good" at bounding box center [118, 57] width 4 height 6
radio input "true"
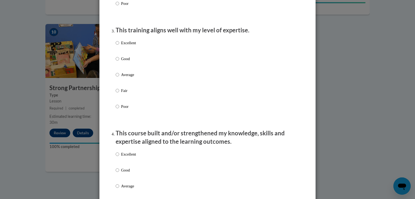
scroll to position [270, 0]
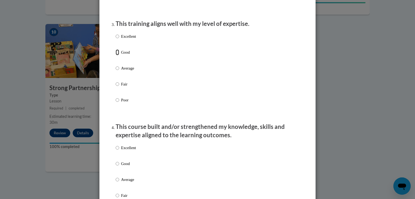
click at [116, 55] on input "Good" at bounding box center [118, 52] width 4 height 6
radio input "true"
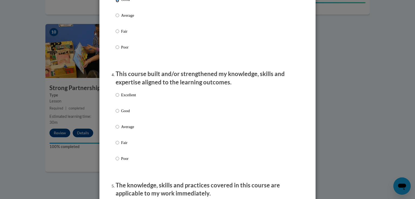
scroll to position [324, 0]
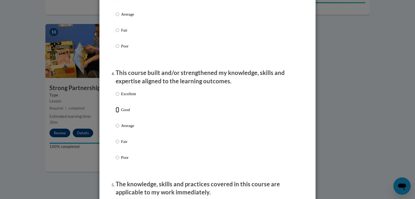
click at [116, 113] on input "Good" at bounding box center [118, 110] width 4 height 6
radio input "true"
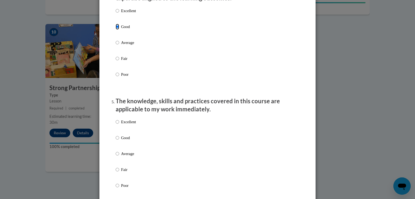
scroll to position [432, 0]
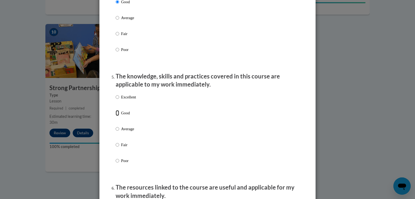
click at [117, 116] on input "Good" at bounding box center [118, 113] width 4 height 6
radio input "true"
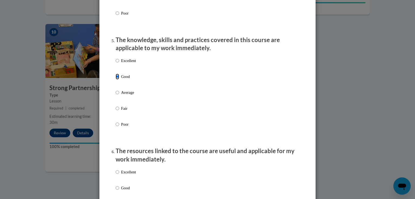
scroll to position [540, 0]
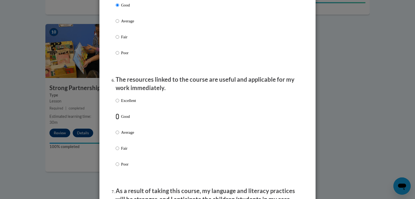
click at [116, 120] on input "Good" at bounding box center [118, 117] width 4 height 6
radio input "true"
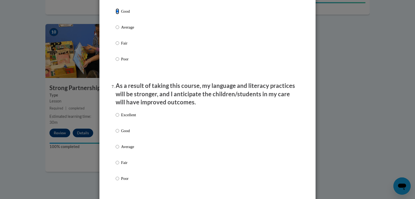
scroll to position [648, 0]
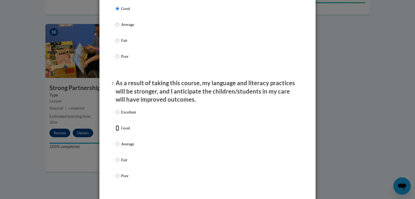
click at [116, 131] on input "Good" at bounding box center [118, 128] width 4 height 6
radio input "true"
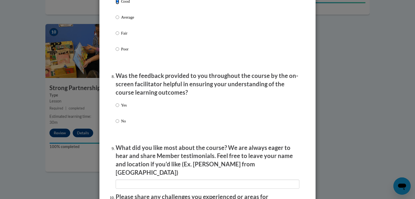
scroll to position [783, 0]
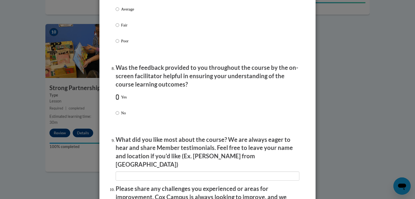
click at [116, 100] on input "Yes" at bounding box center [118, 97] width 4 height 6
radio input "true"
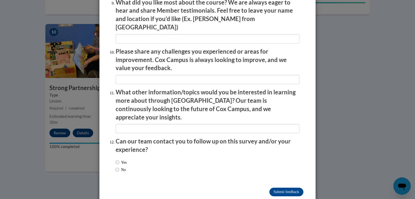
scroll to position [926, 0]
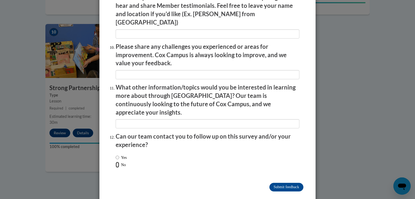
click at [116, 162] on input "No" at bounding box center [118, 165] width 4 height 6
radio input "true"
click at [293, 183] on input "Submit feedback" at bounding box center [286, 187] width 34 height 9
